Goal: Information Seeking & Learning: Learn about a topic

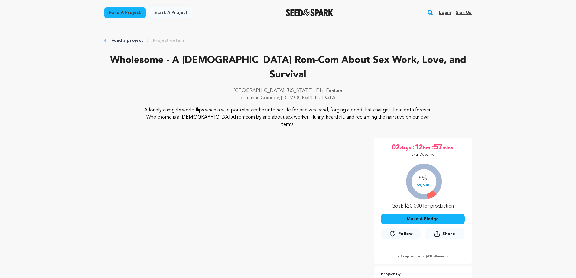
click at [316, 11] on img "Seed&Spark Homepage" at bounding box center [309, 12] width 47 height 7
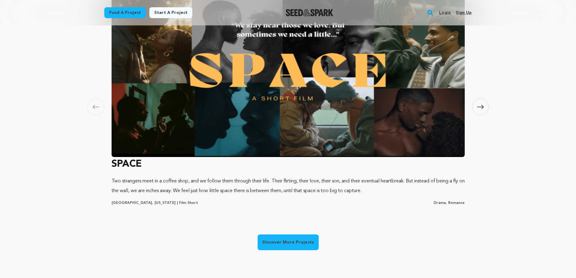
scroll to position [454, 0]
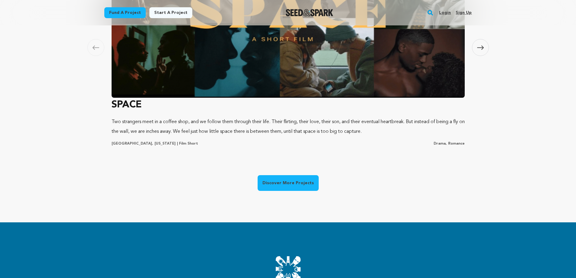
click at [281, 180] on link "Discover More Projects" at bounding box center [288, 183] width 61 height 16
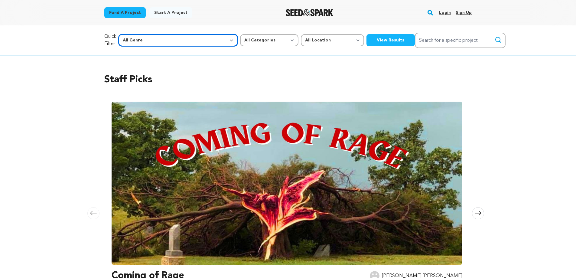
click at [185, 39] on select "All Genre Action Adventure Afrobeat Alternative Ambient Animation Bebop Big Ban…" at bounding box center [178, 40] width 119 height 12
select select "21"
click at [131, 34] on select "All Genre Action Adventure Afrobeat Alternative Ambient Animation Bebop Big Ban…" at bounding box center [178, 40] width 119 height 12
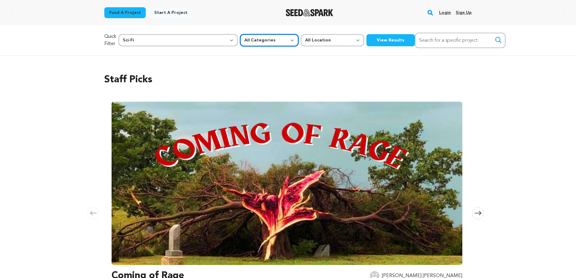
click at [243, 40] on select "All Categories Film Feature Film Short Series Music Video Comics Artist Residen…" at bounding box center [269, 40] width 58 height 12
select select "383"
click at [240, 34] on select "All Categories Film Feature Film Short Series Music Video Comics Artist Residen…" at bounding box center [269, 40] width 58 height 12
click at [367, 39] on button "View Results" at bounding box center [391, 40] width 48 height 12
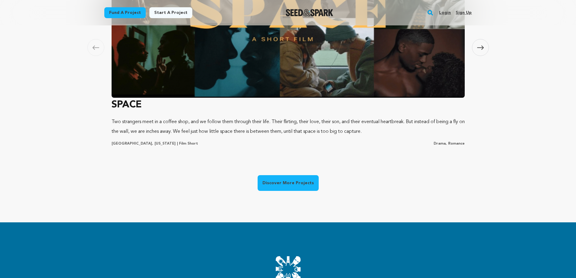
scroll to position [0, 155]
click at [286, 182] on link "Discover More Projects" at bounding box center [288, 183] width 61 height 16
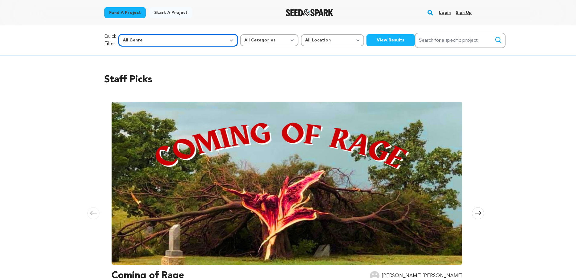
click at [184, 40] on select "All Genre Action Adventure Afrobeat Alternative Ambient Animation Bebop Big Ban…" at bounding box center [178, 40] width 119 height 12
select select "21"
click at [131, 34] on select "All Genre Action Adventure Afrobeat Alternative Ambient Animation Bebop Big Ban…" at bounding box center [178, 40] width 119 height 12
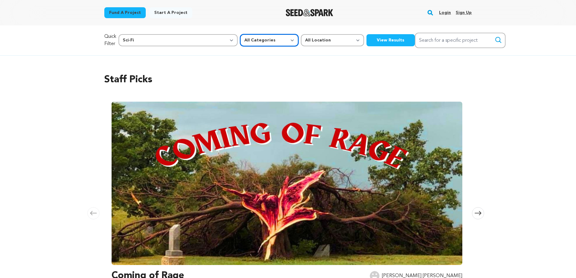
click at [243, 41] on select "All Categories Film Feature Film Short Series Music Video Comics Artist Residen…" at bounding box center [269, 40] width 58 height 12
select select "383"
click at [240, 34] on select "All Categories Film Feature Film Short Series Music Video Comics Artist Residen…" at bounding box center [269, 40] width 58 height 12
click at [367, 37] on button "View Results" at bounding box center [391, 40] width 48 height 12
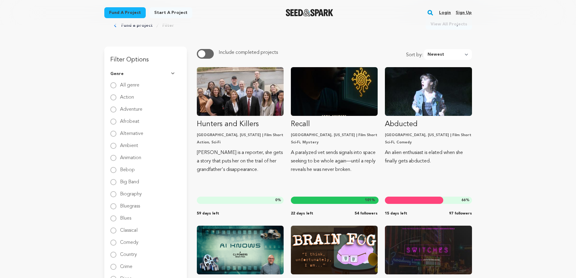
scroll to position [51, 0]
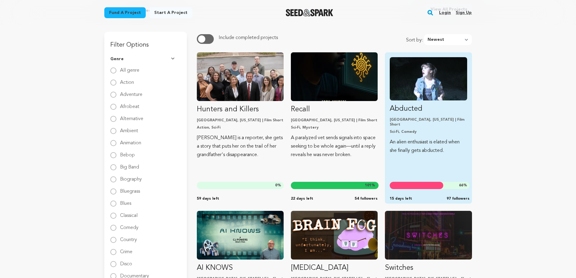
click at [418, 138] on p "An alien enthusiast is elated when she finally gets abducted." at bounding box center [428, 146] width 77 height 17
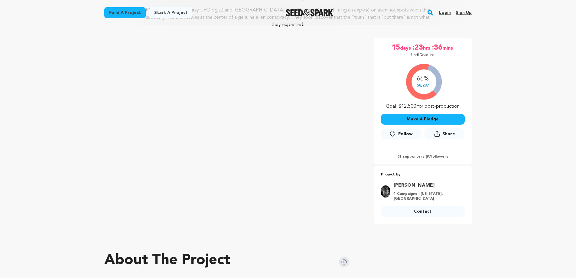
scroll to position [151, 0]
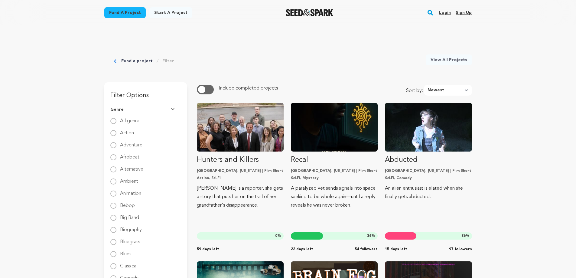
scroll to position [51, 0]
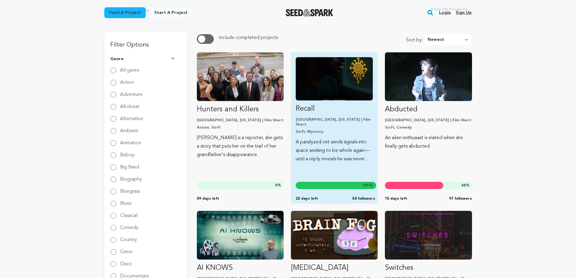
click at [341, 91] on img "Fund Recall" at bounding box center [334, 78] width 77 height 43
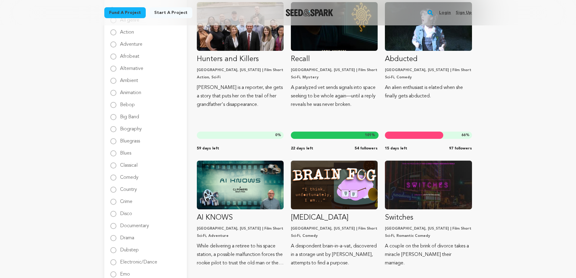
scroll to position [151, 0]
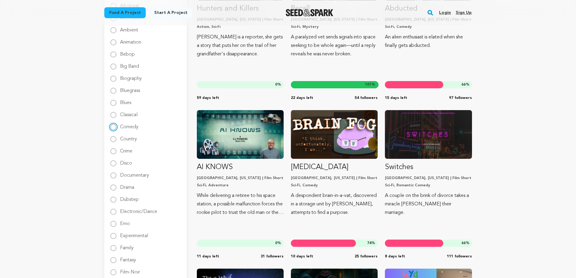
click at [113, 127] on input "Comedy" at bounding box center [113, 127] width 6 height 6
radio input "true"
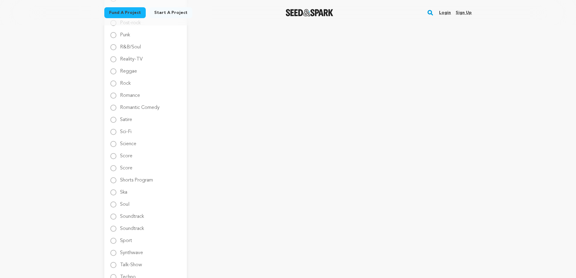
scroll to position [807, 0]
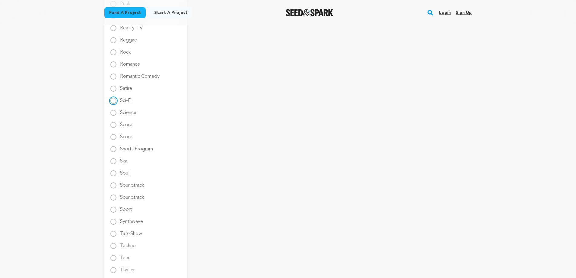
click at [114, 100] on input "Sci-Fi" at bounding box center [113, 101] width 6 height 6
radio input "true"
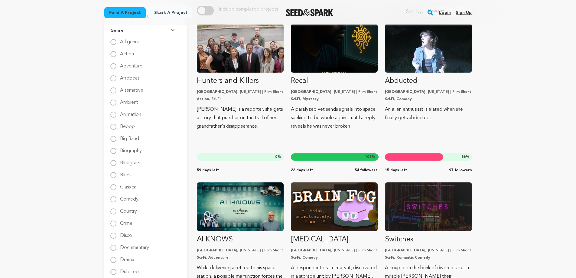
scroll to position [151, 0]
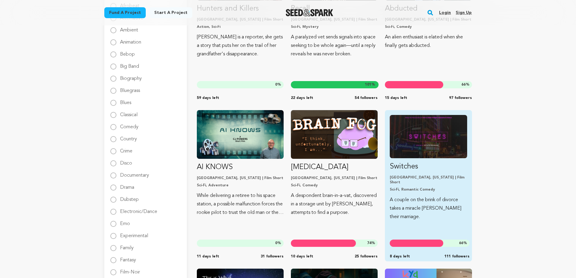
click at [423, 131] on img "Fund Switches" at bounding box center [428, 136] width 77 height 43
